Goal: Information Seeking & Learning: Find specific fact

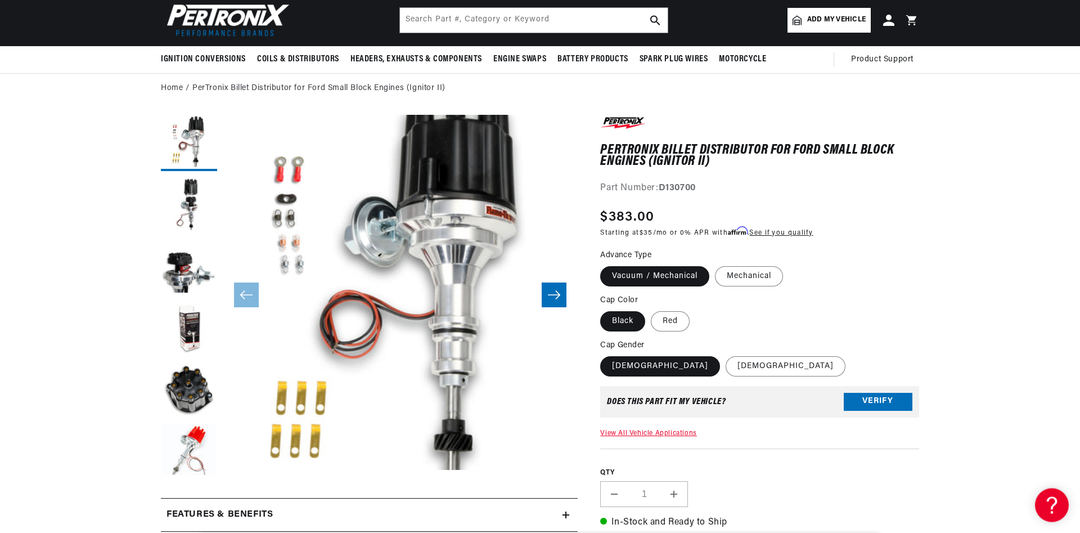
scroll to position [57, 0]
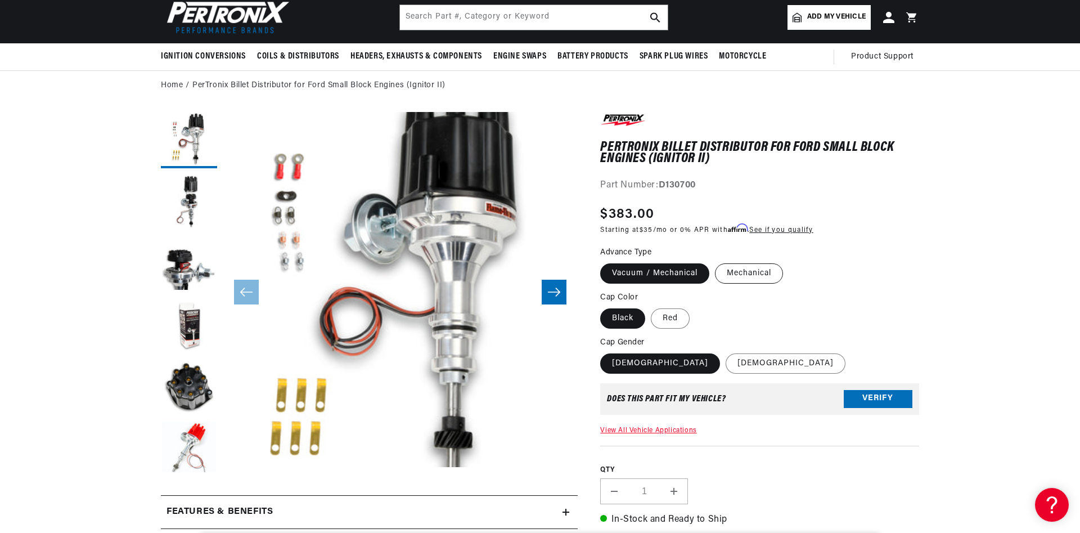
click at [761, 277] on label "Mechanical" at bounding box center [749, 273] width 68 height 20
click at [715, 262] on input "Mechanical" at bounding box center [715, 261] width 1 height 1
radio input "true"
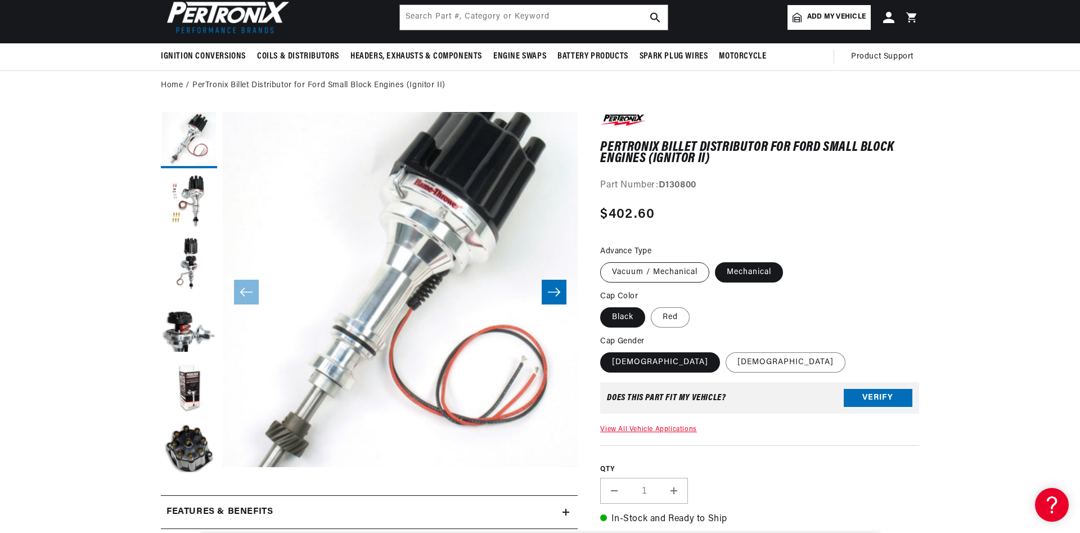
click at [656, 277] on label "Vacuum / Mechanical" at bounding box center [654, 272] width 109 height 20
click at [603, 260] on input "Vacuum / Mechanical" at bounding box center [603, 260] width 1 height 1
radio input "true"
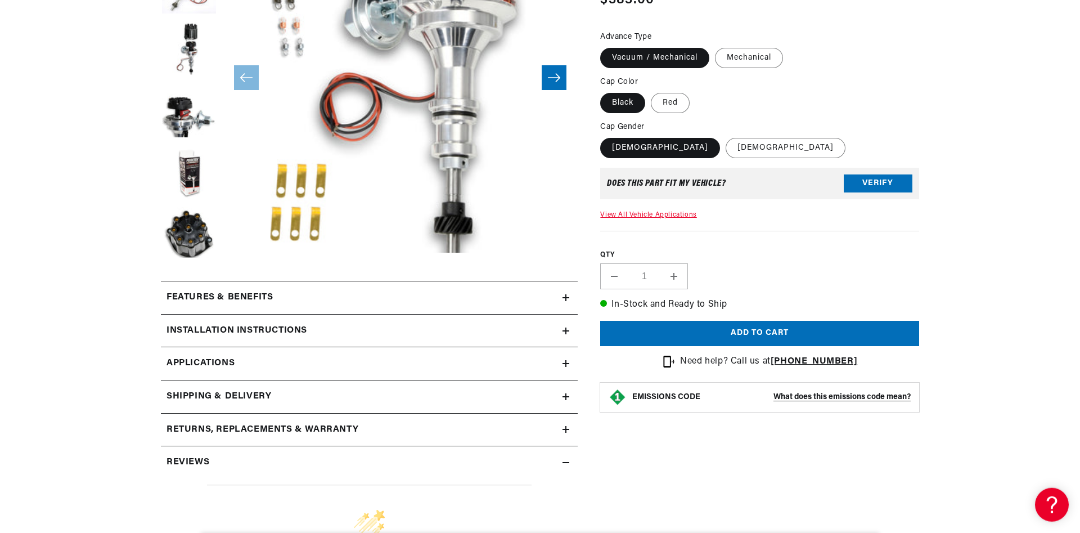
scroll to position [344, 0]
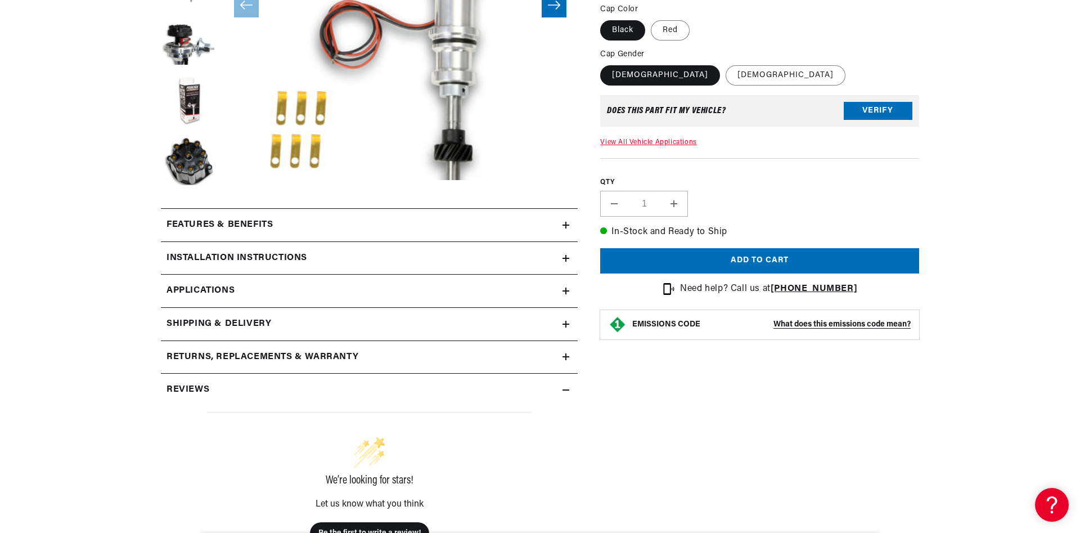
click at [562, 292] on link "Applications" at bounding box center [369, 290] width 417 height 33
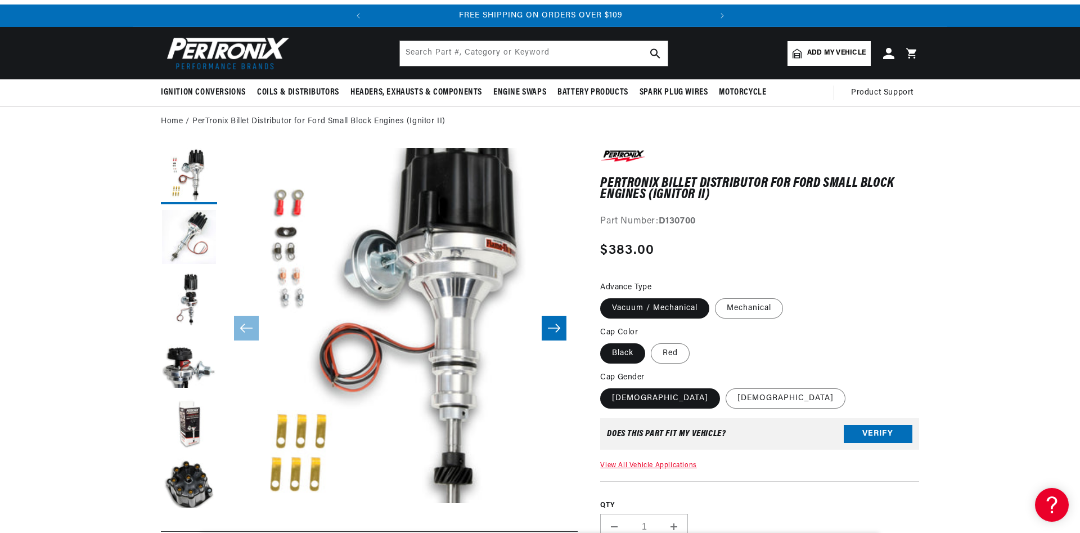
scroll to position [0, 341]
click at [755, 310] on label "Mechanical" at bounding box center [749, 308] width 68 height 20
click at [715, 296] on input "Mechanical" at bounding box center [715, 296] width 1 height 1
radio input "true"
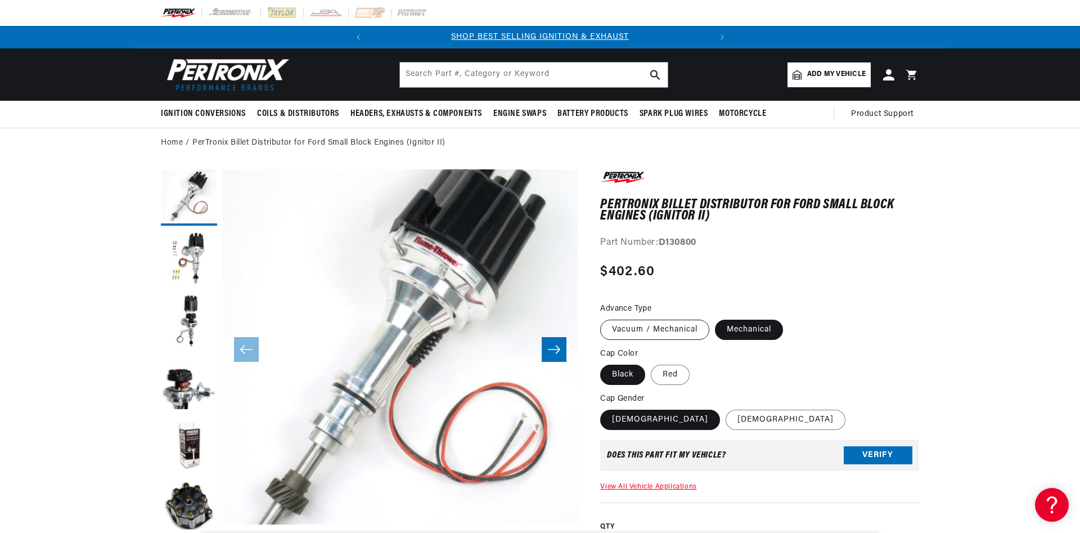
click at [689, 328] on label "Vacuum / Mechanical" at bounding box center [654, 329] width 109 height 20
click at [603, 318] on input "Vacuum / Mechanical" at bounding box center [603, 317] width 1 height 1
radio input "true"
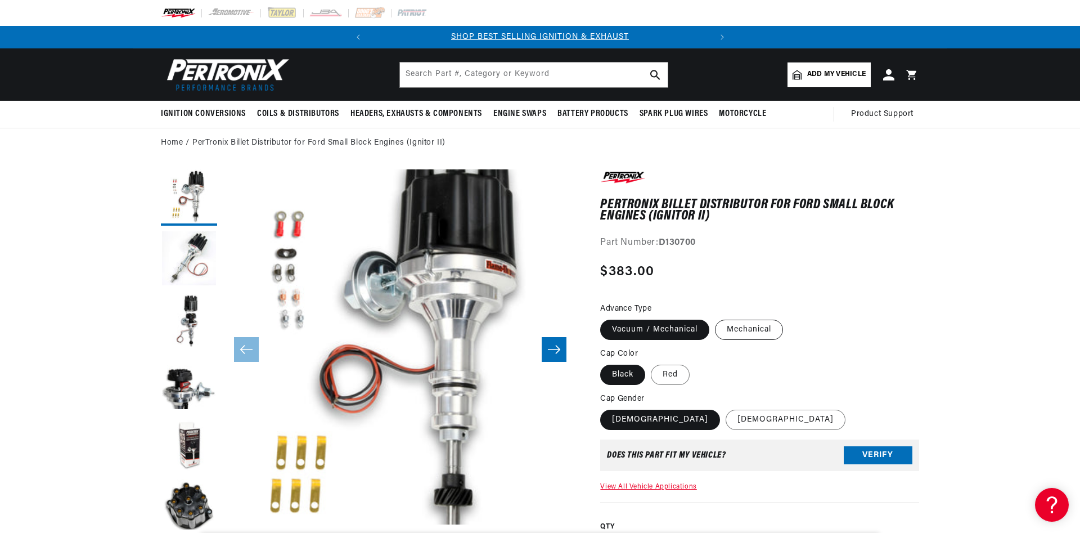
click at [763, 331] on label "Mechanical" at bounding box center [749, 329] width 68 height 20
click at [715, 318] on input "Mechanical" at bounding box center [715, 317] width 1 height 1
radio input "true"
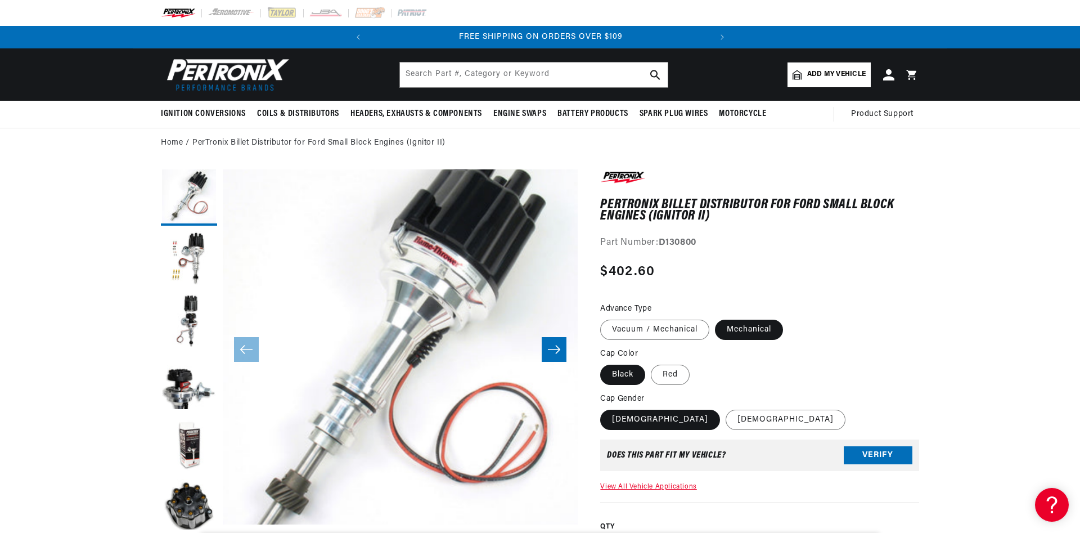
scroll to position [0, 341]
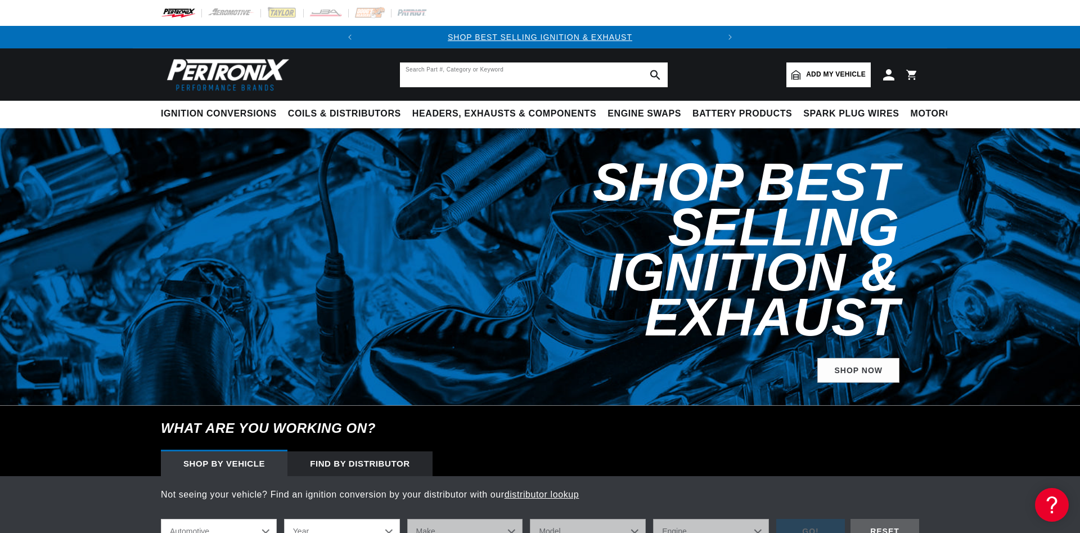
paste input "Pertronix D130800"
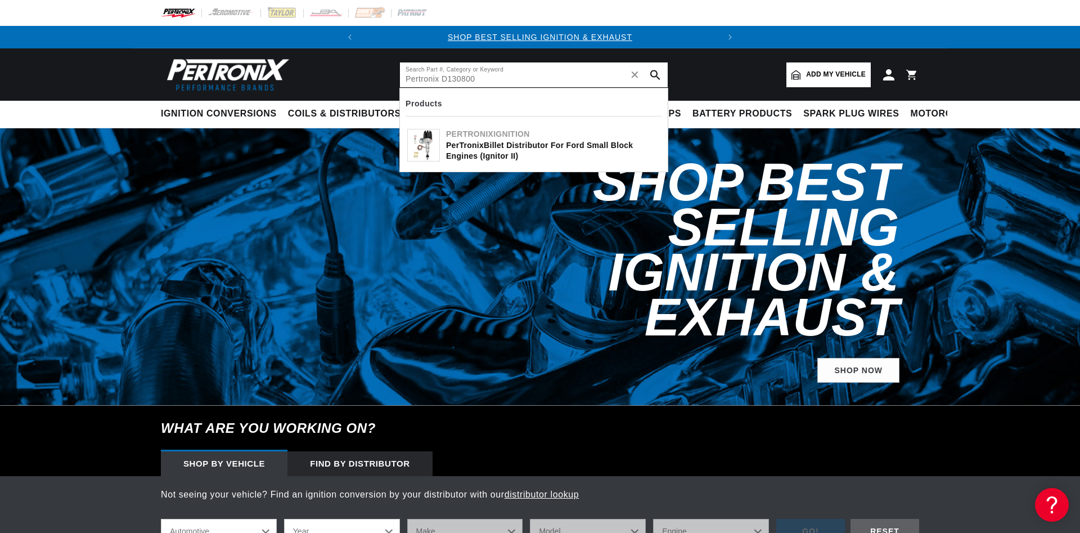
type input "Pertronix D130800"
click at [657, 73] on icon "search button" at bounding box center [655, 75] width 10 height 10
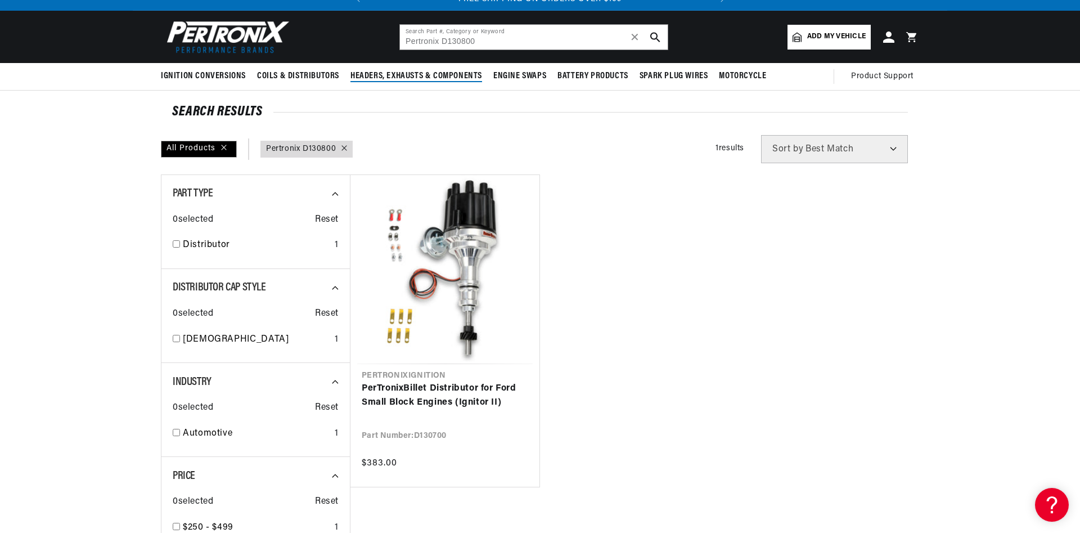
scroll to position [57, 0]
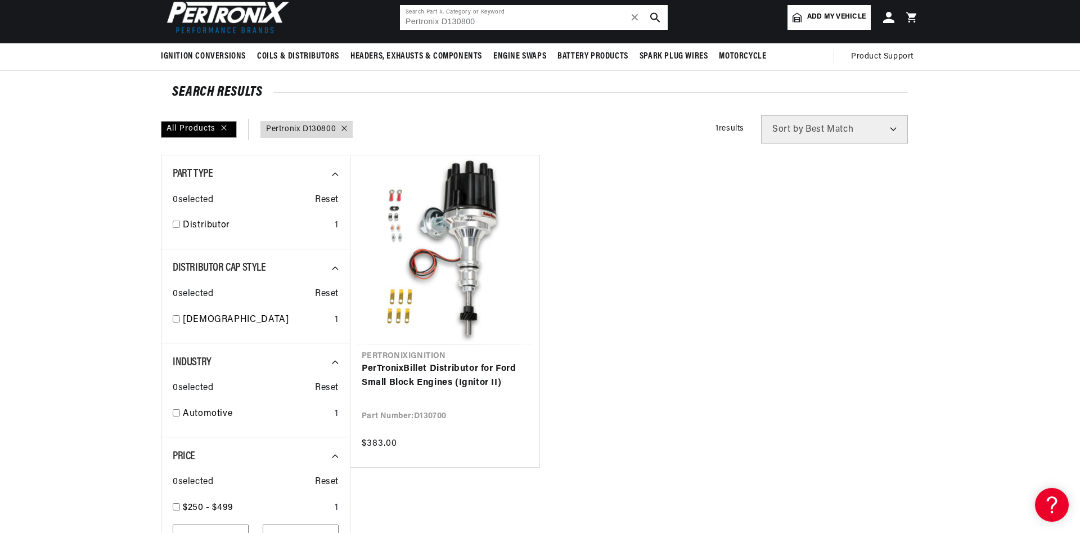
click at [656, 14] on use "search button" at bounding box center [655, 17] width 10 height 10
